Goal: Task Accomplishment & Management: Use online tool/utility

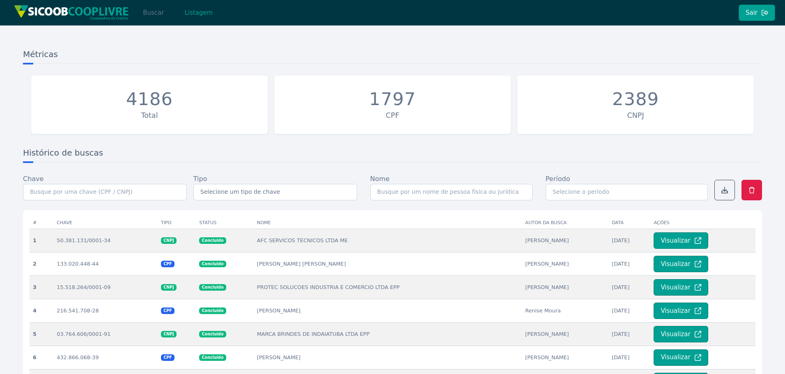
click at [154, 13] on button "Buscar" at bounding box center [153, 13] width 35 height 16
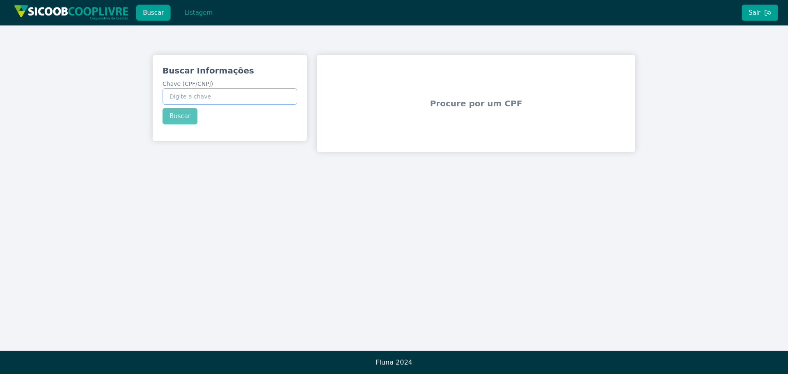
click at [208, 95] on input "Chave (CPF/CNPJ)" at bounding box center [230, 96] width 135 height 16
paste input "40.665.415/0001-07"
type input "40.665.415/0001-07"
click at [176, 120] on button "Buscar" at bounding box center [180, 116] width 35 height 16
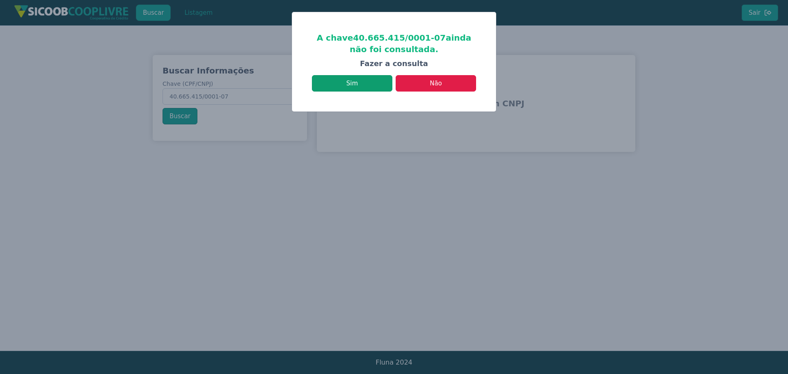
click at [363, 87] on button "Sim" at bounding box center [352, 83] width 80 height 16
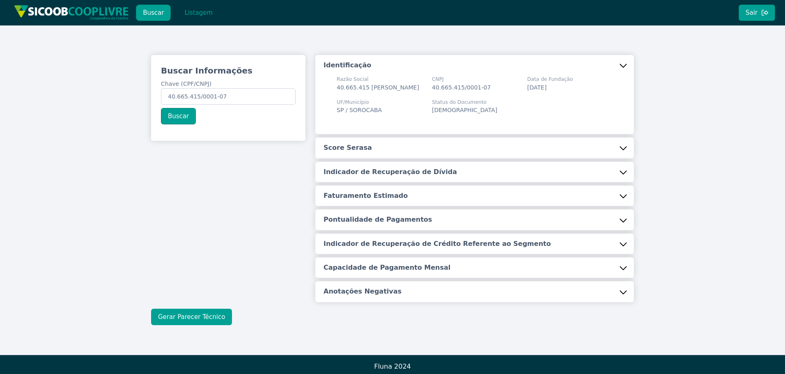
click at [207, 320] on button "Gerar Parecer Técnico" at bounding box center [191, 317] width 81 height 16
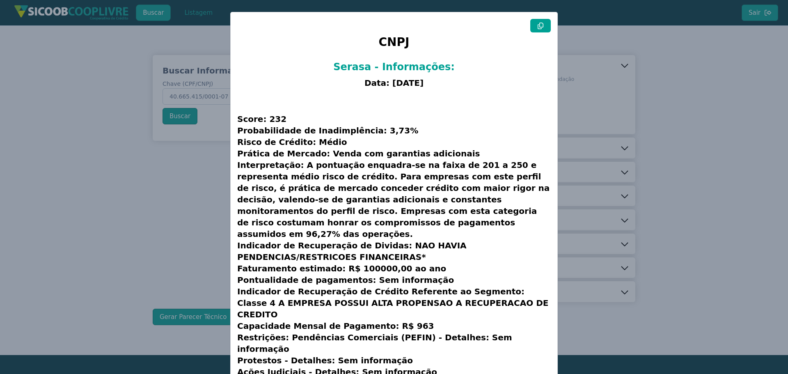
click at [542, 21] on button at bounding box center [540, 26] width 21 height 14
click at [610, 62] on modal-container "CNPJ Serasa - Informações: Data: [DATE] Score: 232 Probabilidade de Inadimplênc…" at bounding box center [394, 187] width 788 height 374
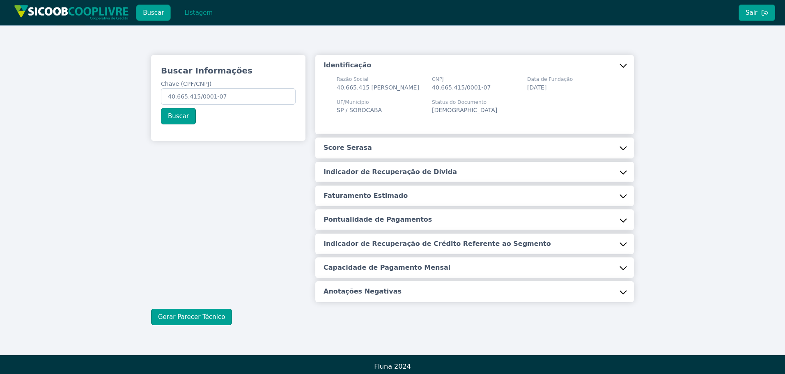
click at [700, 163] on div "Buscar Informações Chave (CPF/CNPJ) 40.665.415/0001-07 Buscar Identificação Raz…" at bounding box center [392, 189] width 785 height 329
